Goal: Task Accomplishment & Management: Complete application form

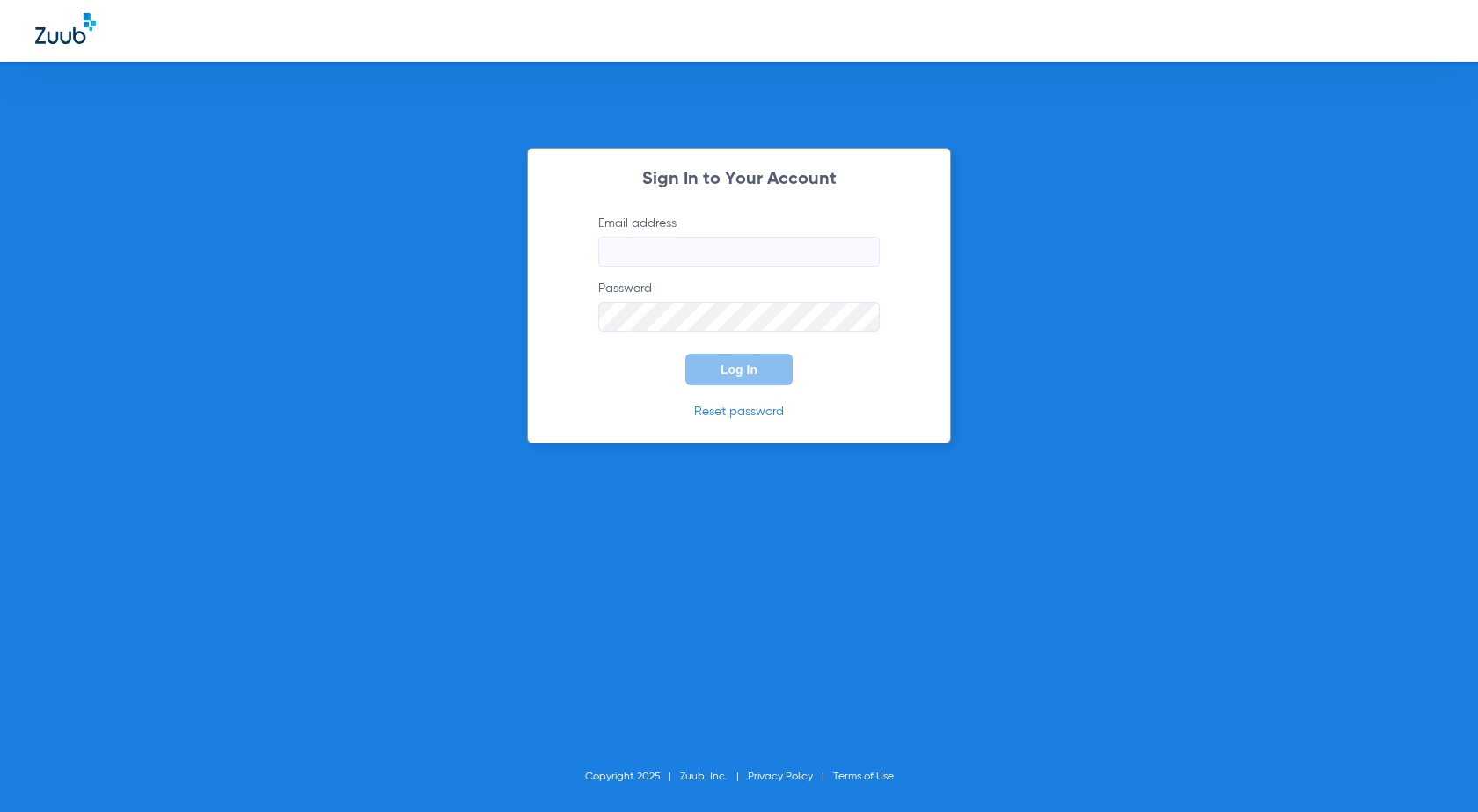
type input "[EMAIL_ADDRESS][PERSON_NAME][DOMAIN_NAME]"
click at [768, 368] on button "Log In" at bounding box center [739, 370] width 107 height 32
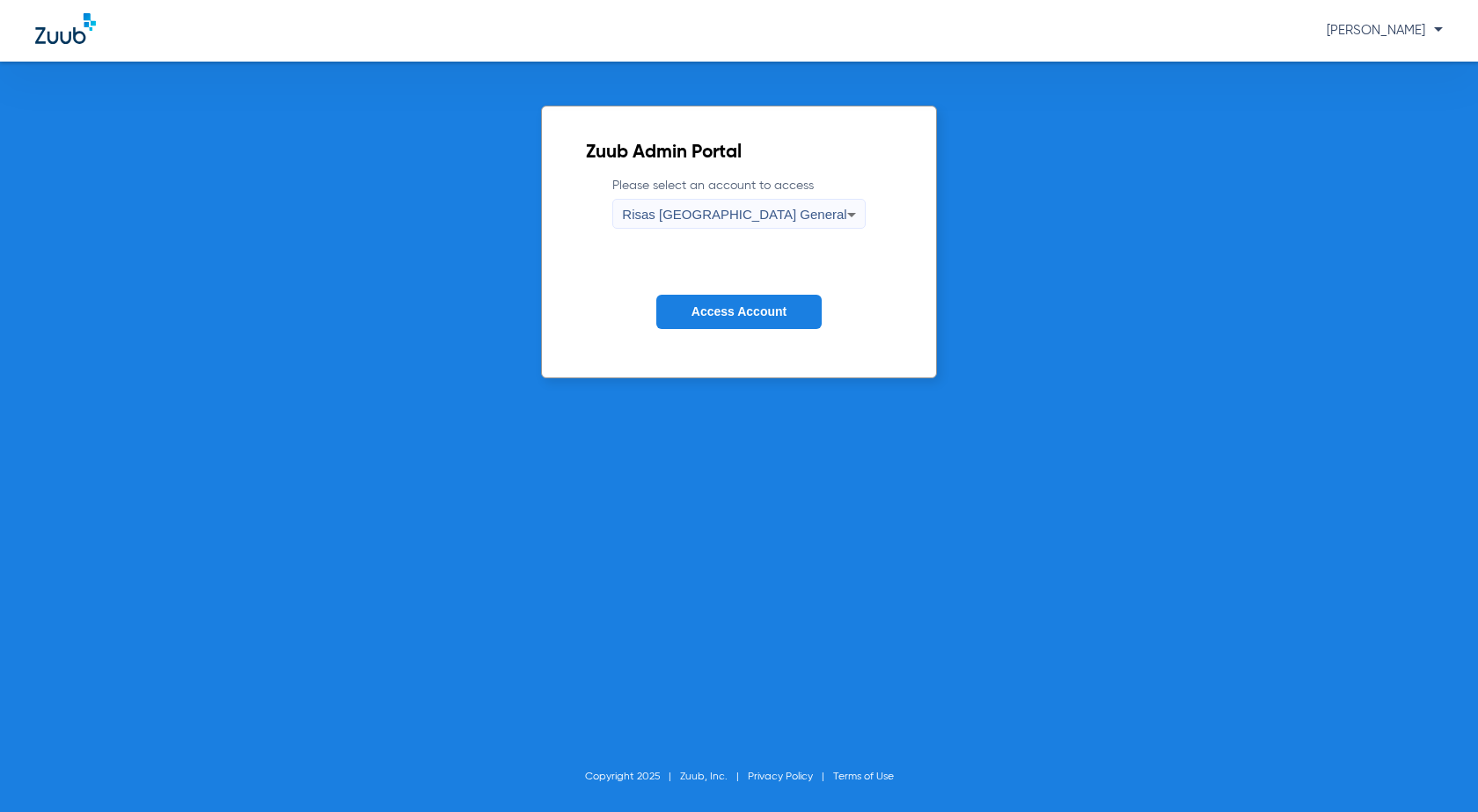
click at [749, 308] on span "Access Account" at bounding box center [739, 311] width 95 height 14
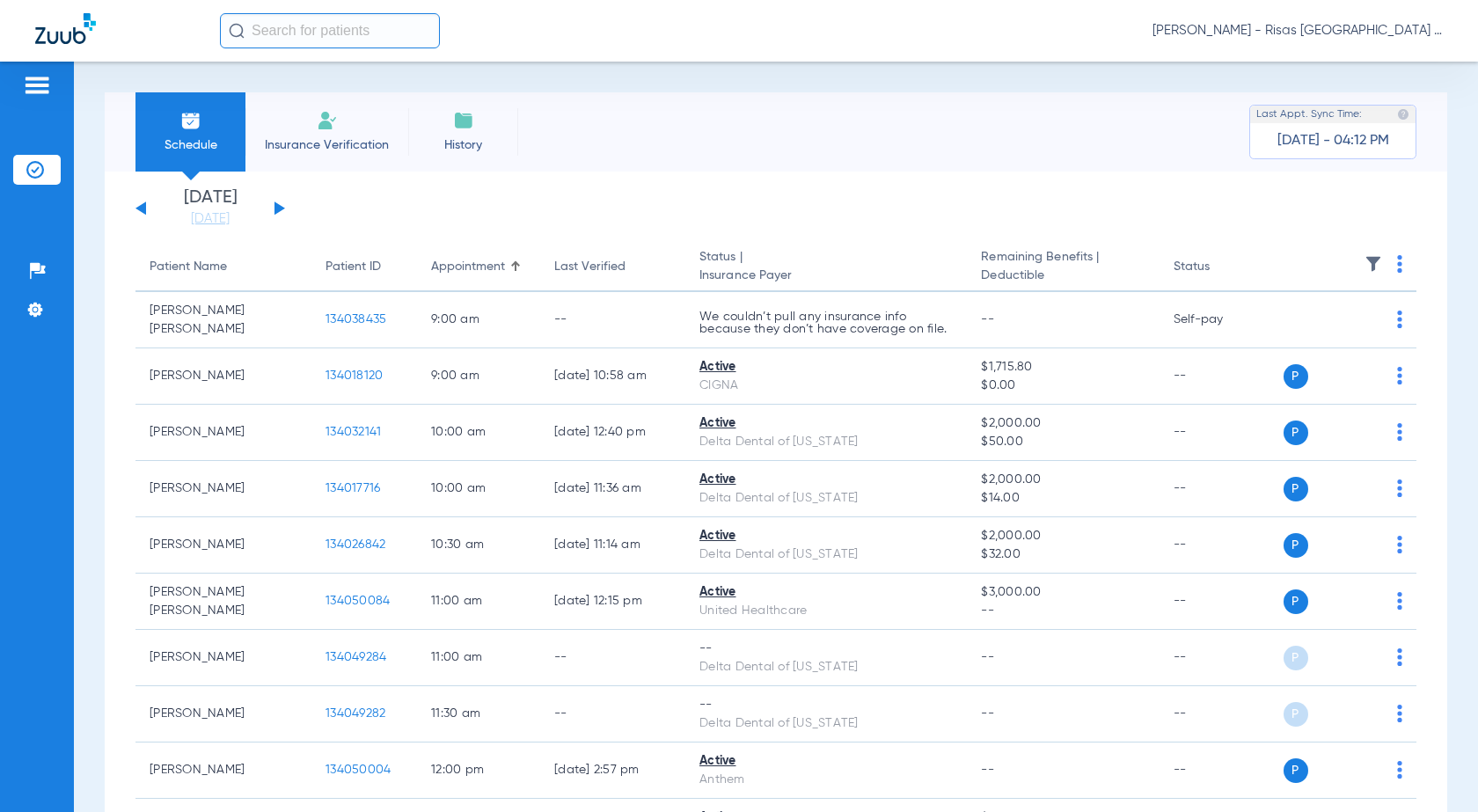
click at [345, 144] on span "Insurance Verification" at bounding box center [327, 145] width 137 height 18
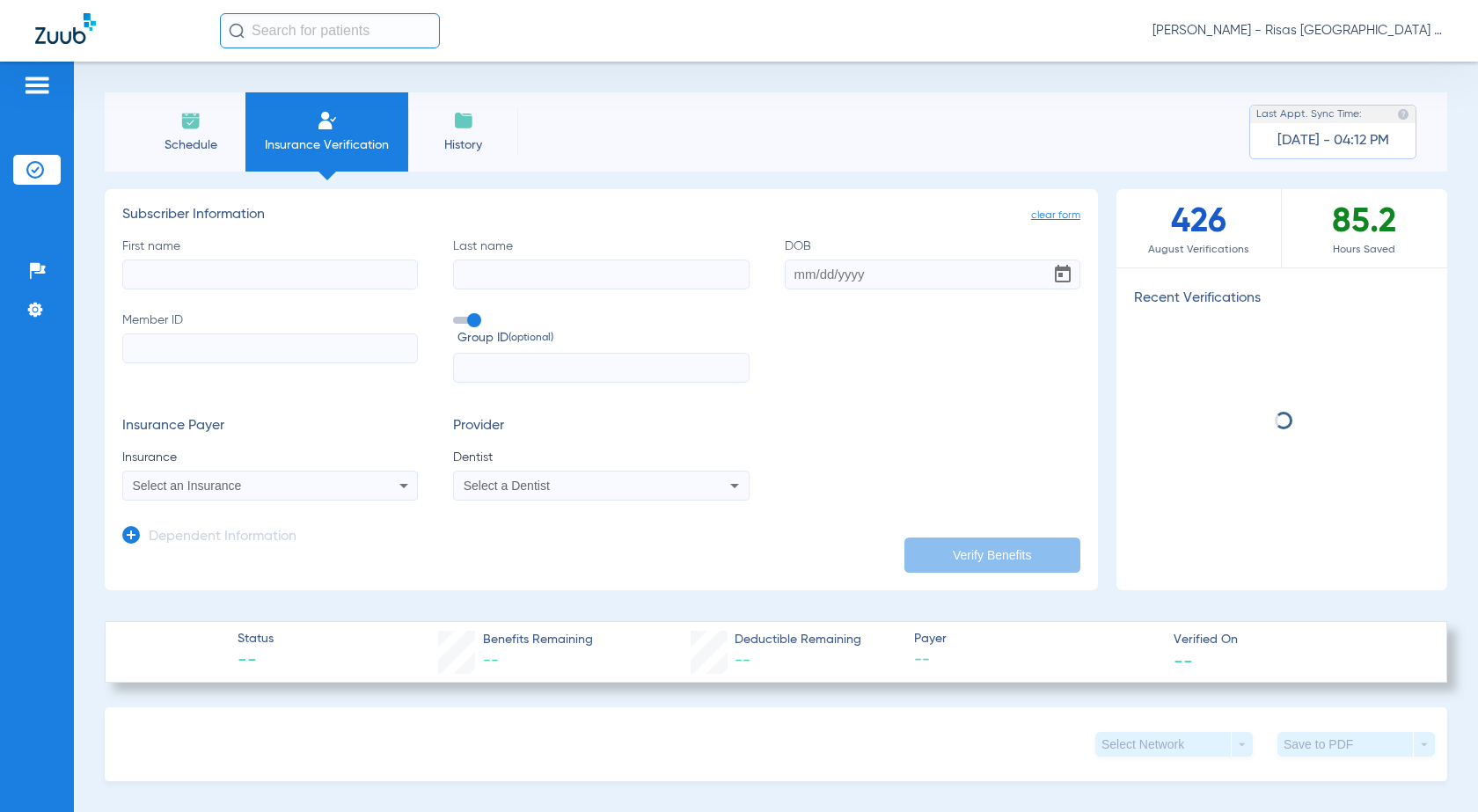
click at [312, 267] on input "First name" at bounding box center [270, 275] width 295 height 30
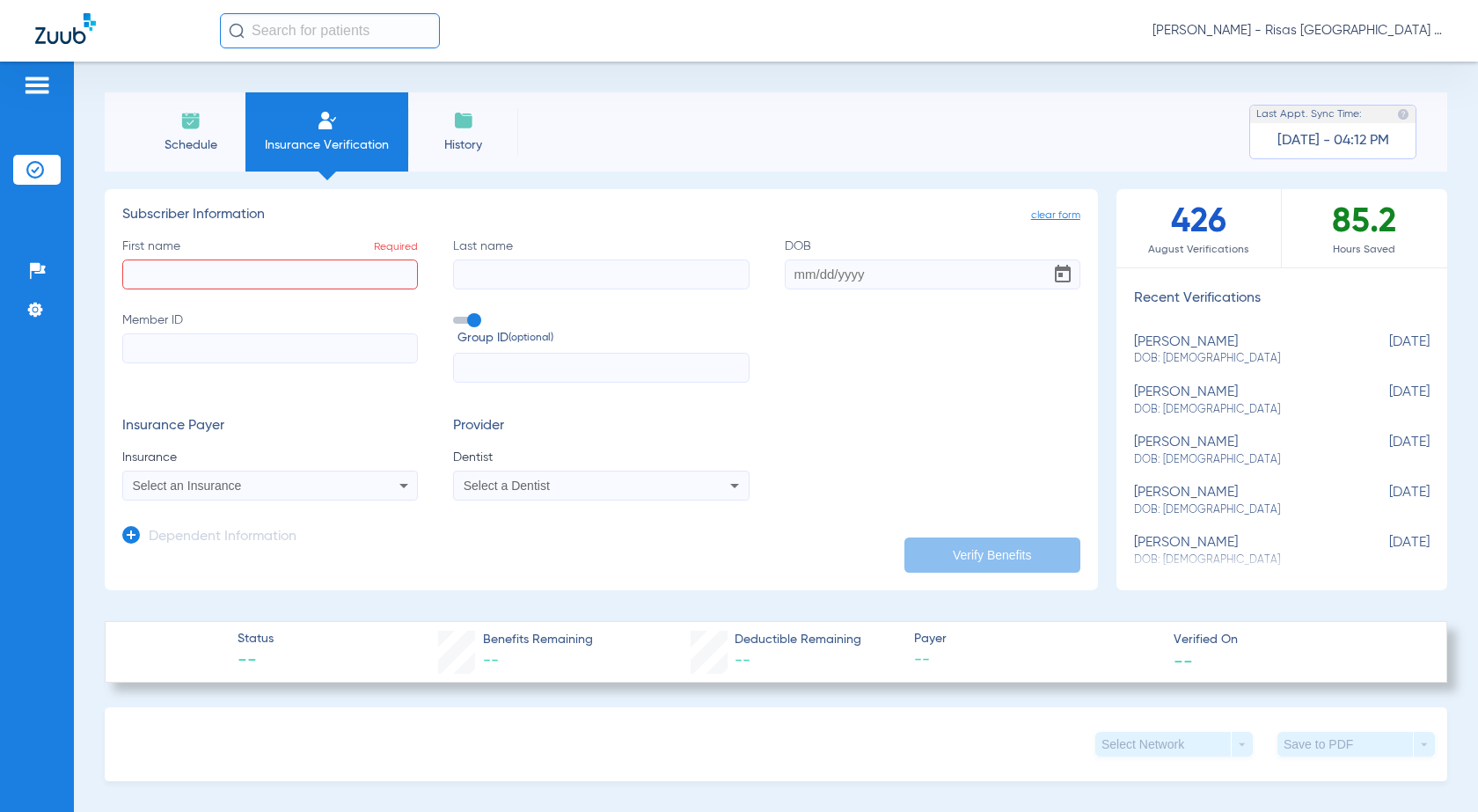
click at [337, 489] on div "Select an Insurance" at bounding box center [243, 486] width 221 height 12
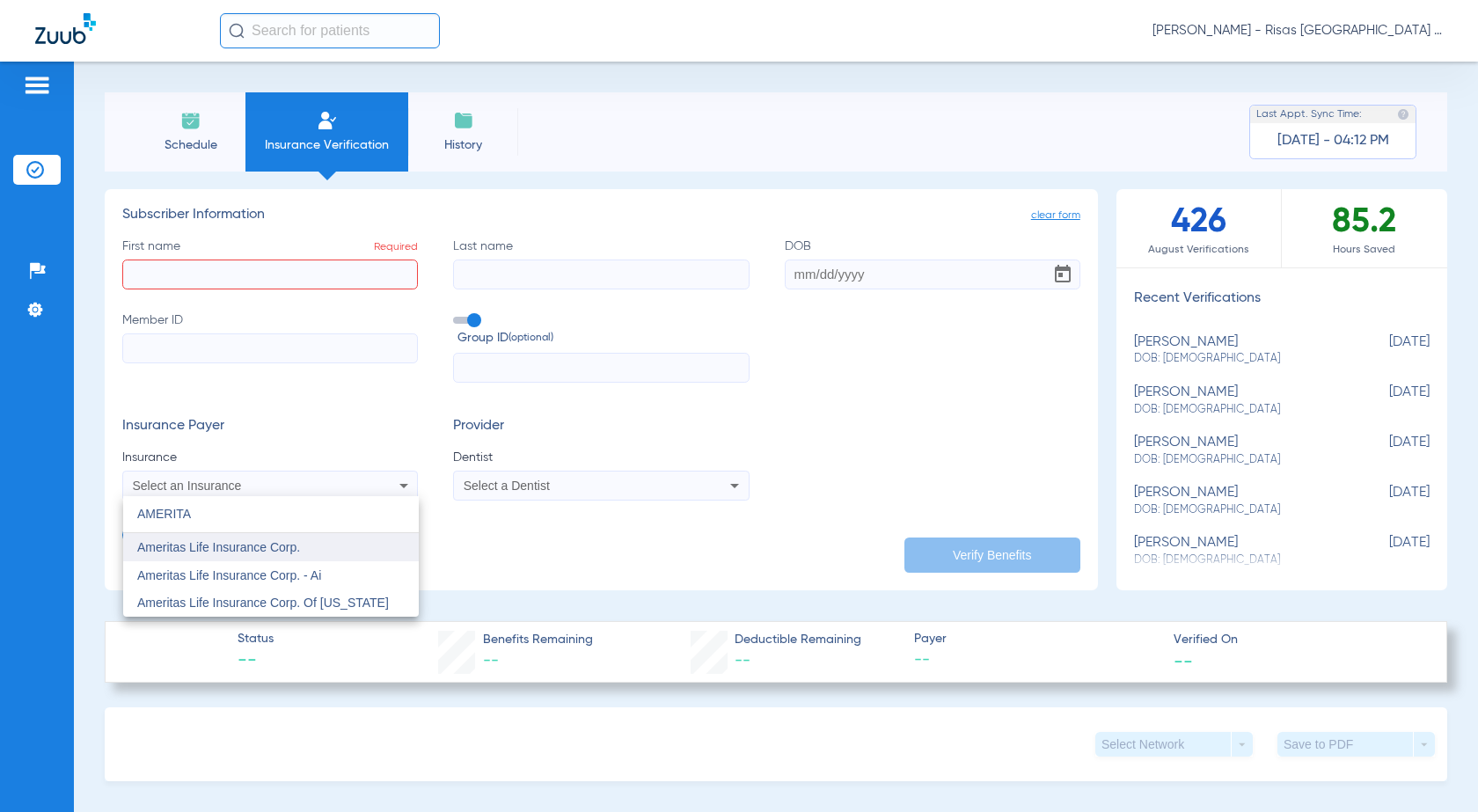
type input "AMERITA"
click at [314, 550] on mat-option "Ameritas Life Insurance Corp." at bounding box center [270, 547] width 295 height 28
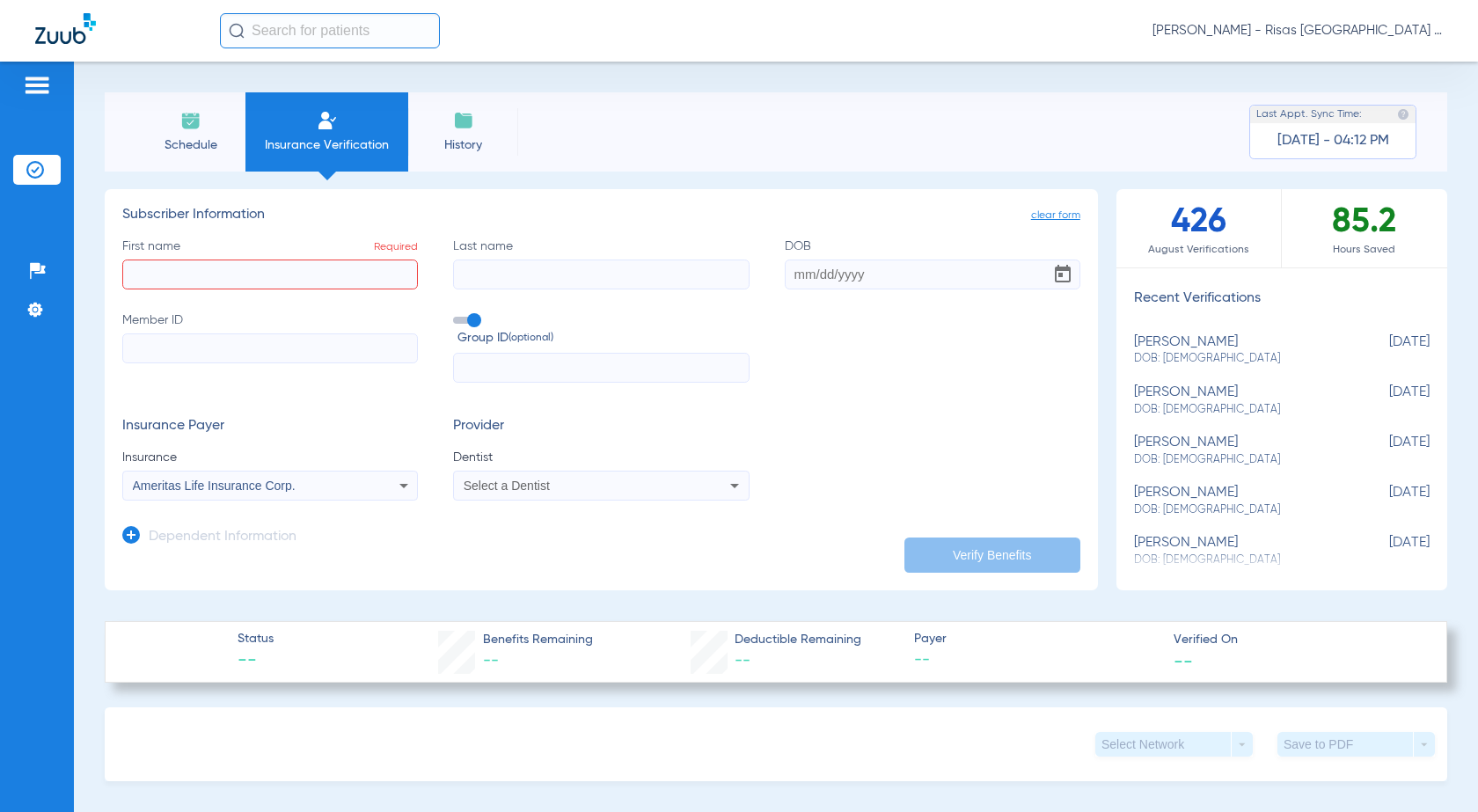
click at [188, 277] on input "First name Required" at bounding box center [270, 275] width 295 height 30
type input "[PERSON_NAME]"
click at [841, 283] on input "DOB" at bounding box center [932, 275] width 295 height 30
type input "[DATE]"
click at [212, 356] on input "Member ID" at bounding box center [270, 348] width 295 height 30
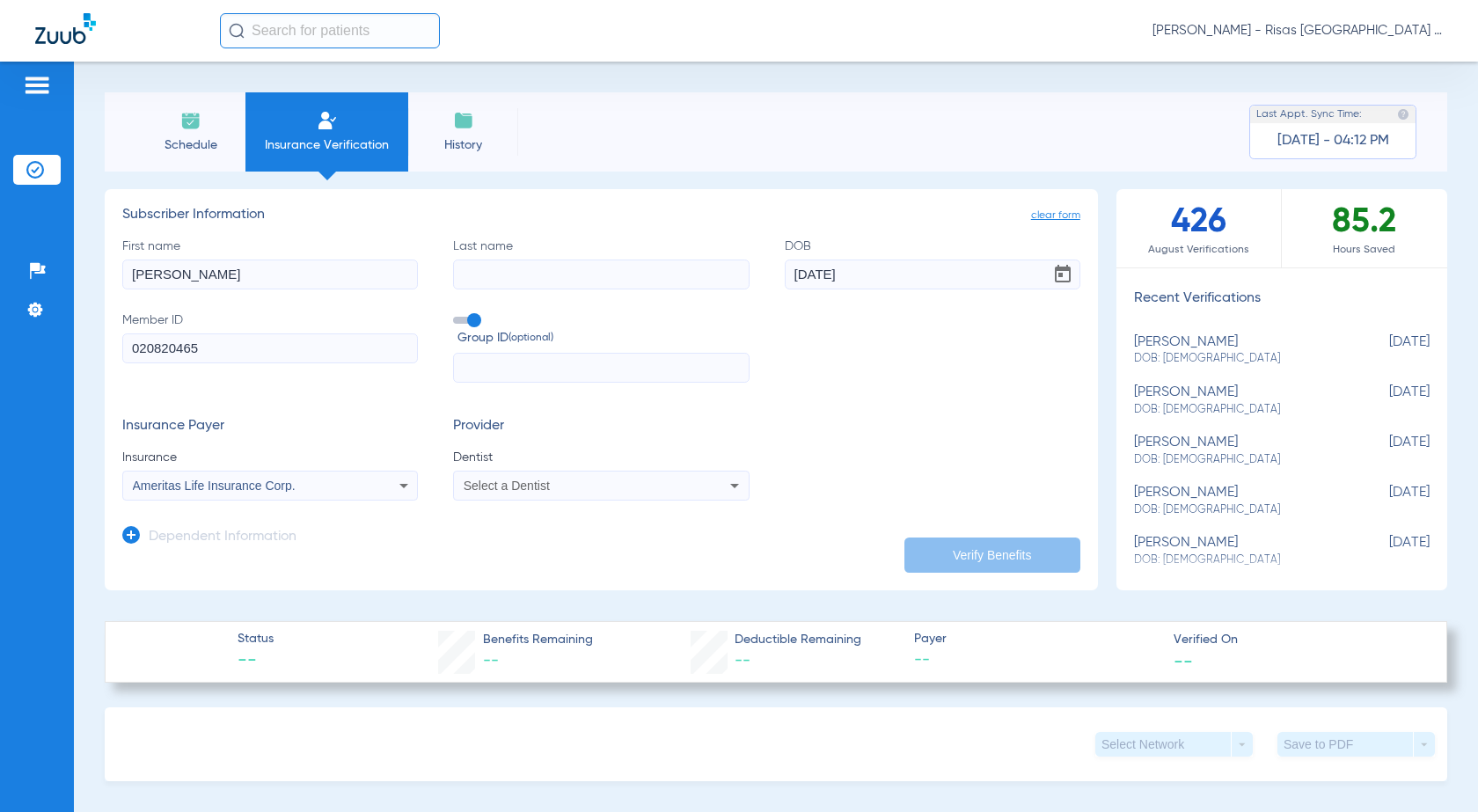
type input "020820465"
drag, startPoint x: 254, startPoint y: 274, endPoint x: 172, endPoint y: 283, distance: 82.5
click at [172, 283] on input "[PERSON_NAME]" at bounding box center [270, 275] width 295 height 30
type input "TESS"
paste input "[PERSON_NAME]"
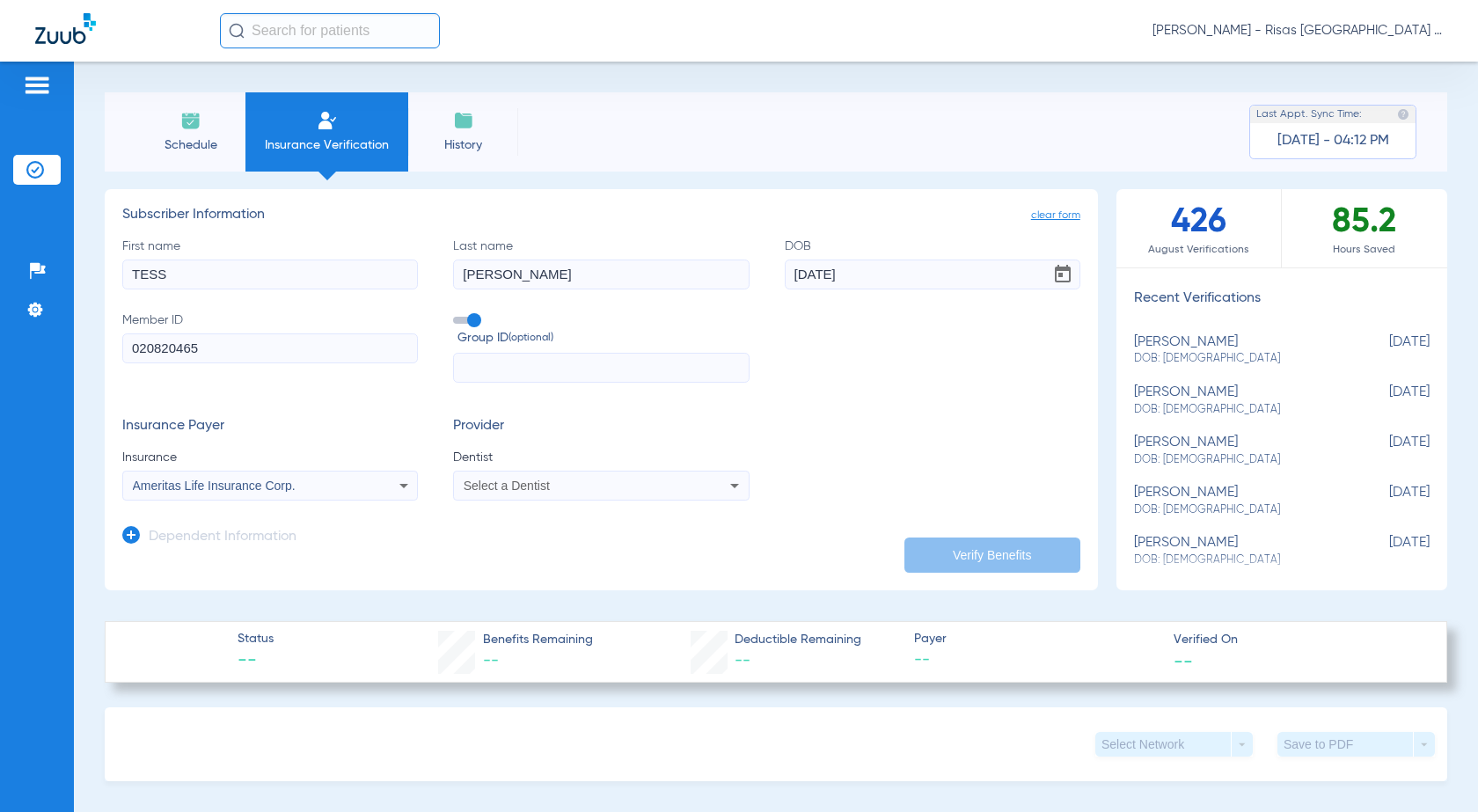
click at [470, 475] on div "Select a Dentist" at bounding box center [600, 486] width 293 height 21
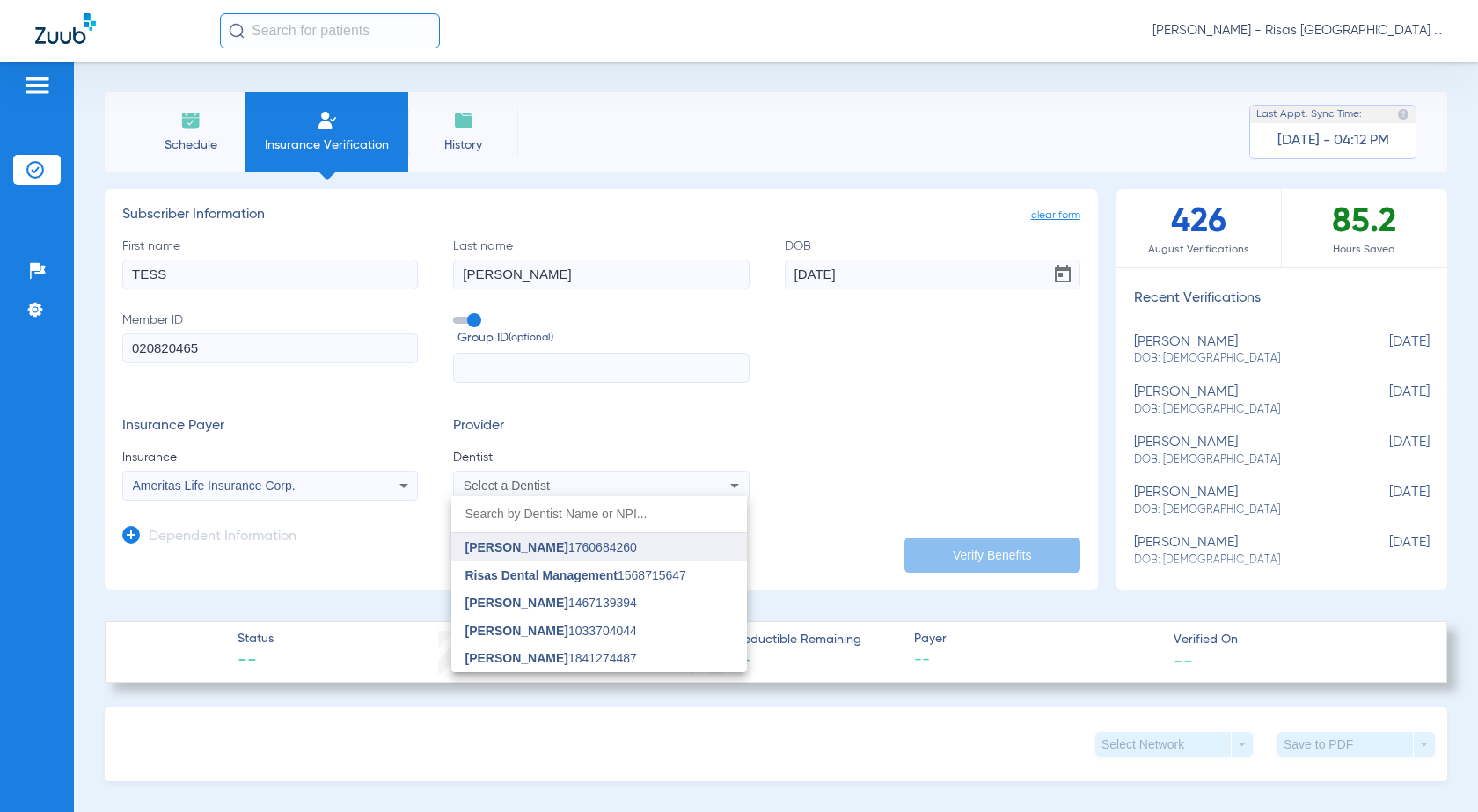
click at [522, 548] on span "[PERSON_NAME]" at bounding box center [517, 547] width 103 height 14
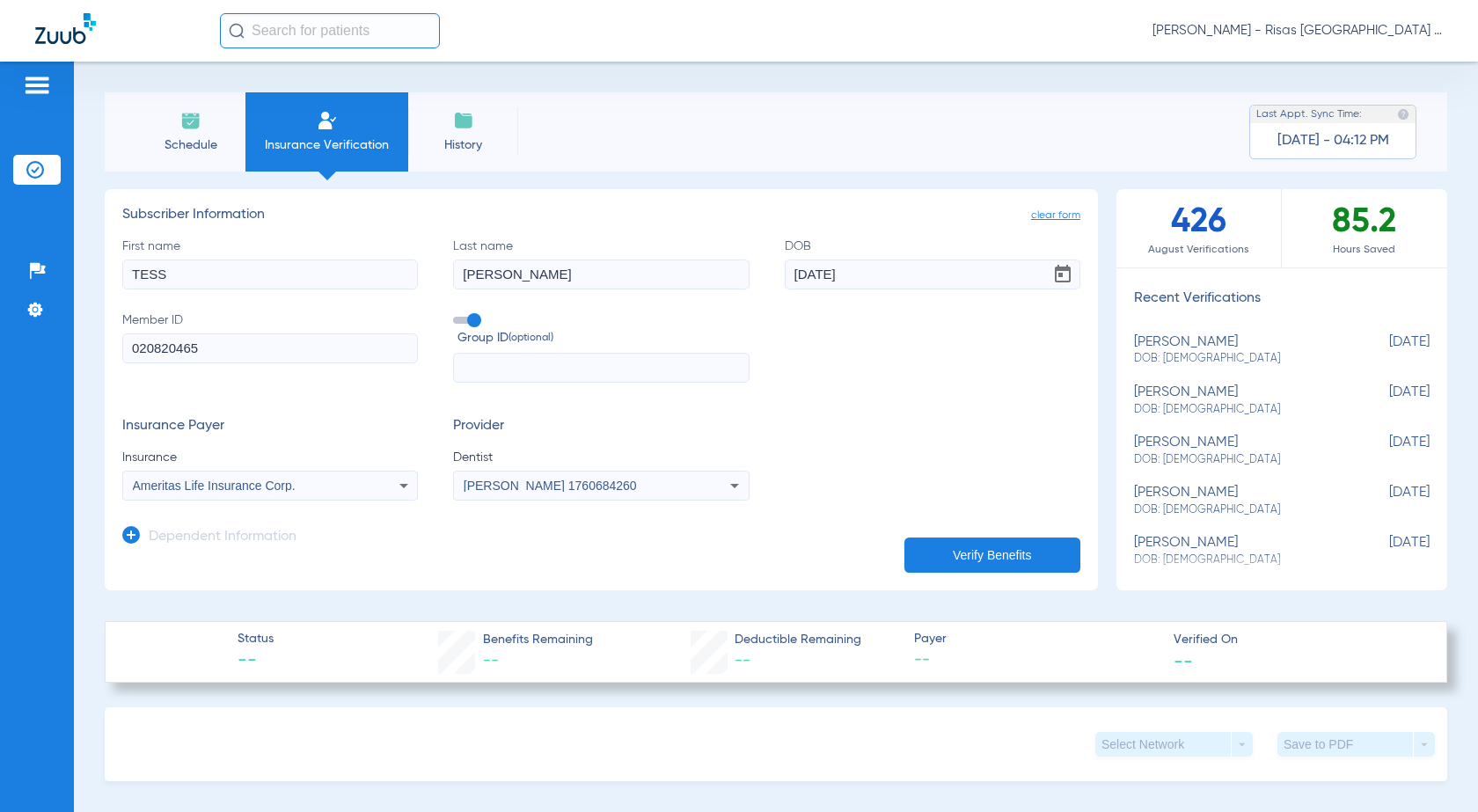
click at [938, 546] on button "Verify Benefits" at bounding box center [992, 555] width 176 height 35
click at [501, 274] on input "[PERSON_NAME]" at bounding box center [600, 275] width 295 height 30
type input "[PERSON_NAME]"
type input "TESS"
type input "[PERSON_NAME]"
